Goal: Task Accomplishment & Management: Use online tool/utility

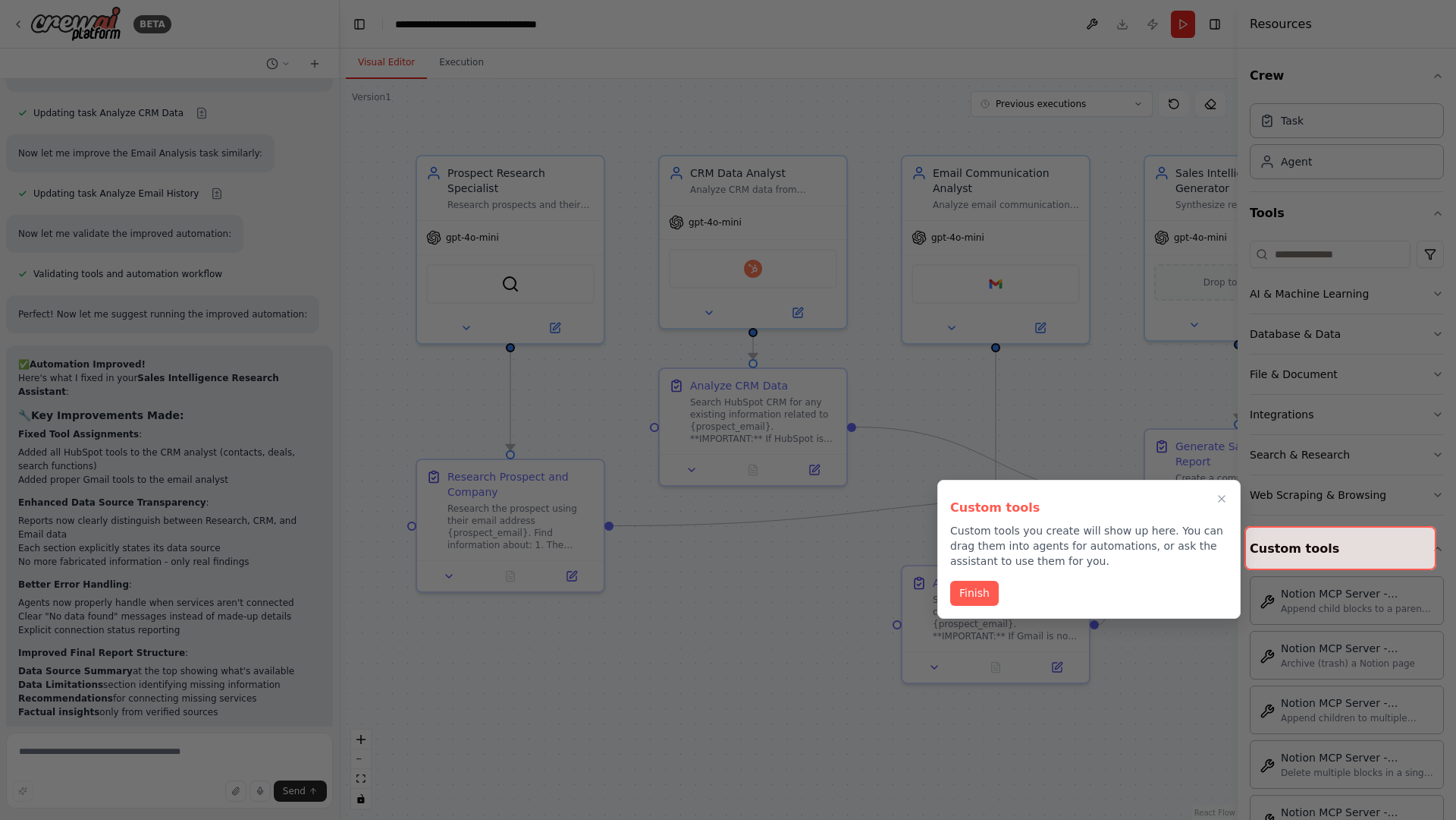
click at [628, 342] on div at bounding box center [728, 410] width 1456 height 820
click at [1222, 497] on icon "Close walkthrough" at bounding box center [1222, 498] width 12 height 12
